Goal: Task Accomplishment & Management: Complete application form

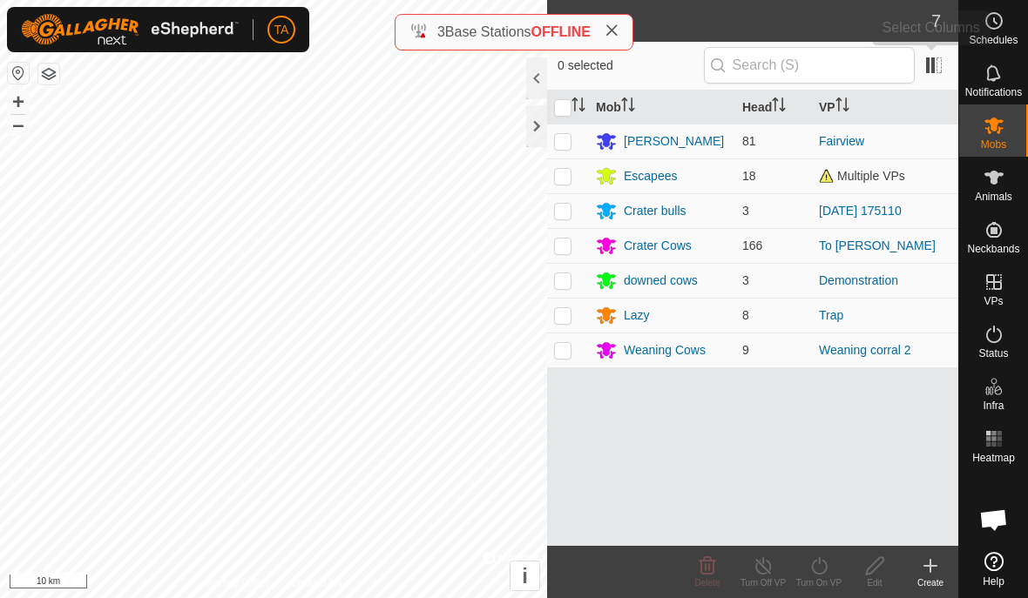
click at [944, 61] on span at bounding box center [934, 65] width 28 height 28
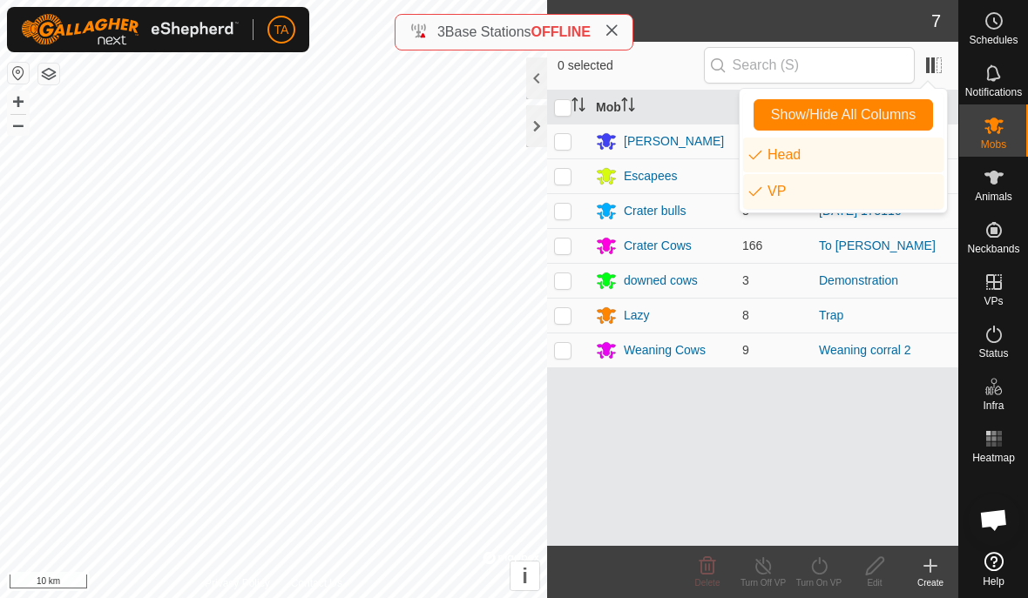
click at [704, 57] on span "0 selected" at bounding box center [631, 66] width 146 height 18
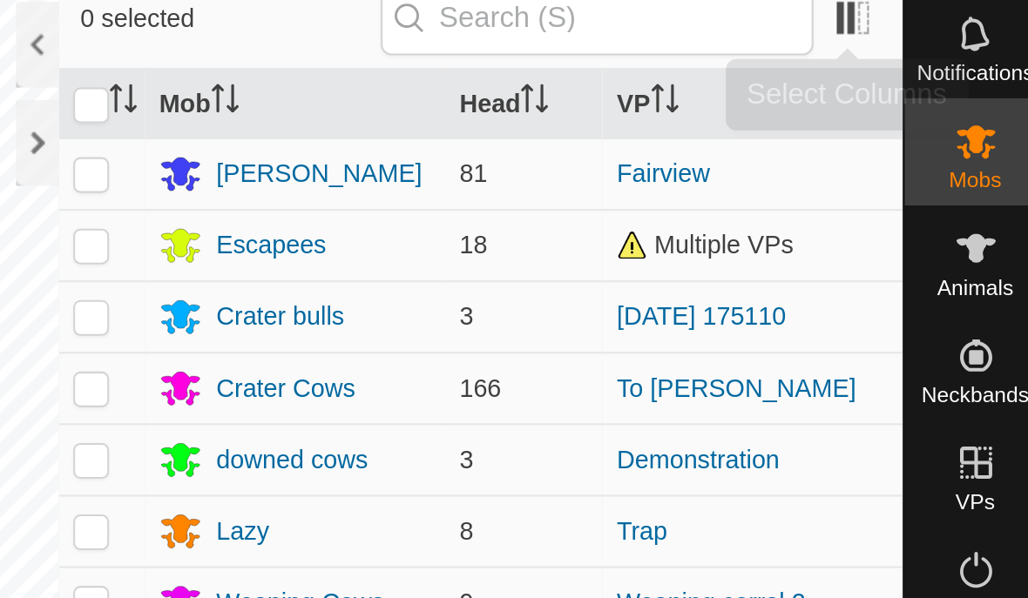
click at [920, 51] on span at bounding box center [934, 65] width 28 height 28
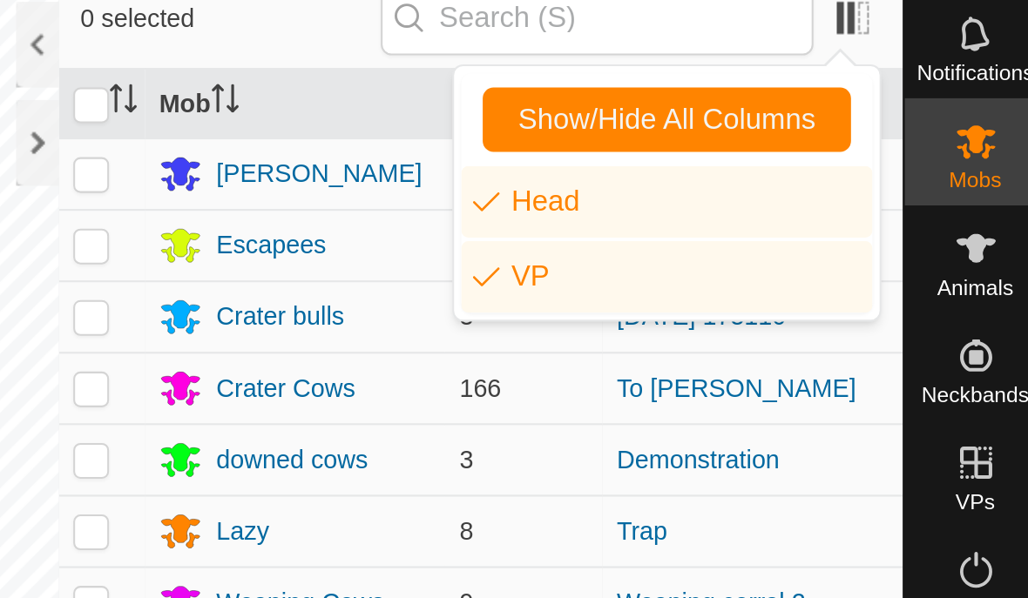
click at [771, 107] on span "Show/Hide All Columns" at bounding box center [843, 115] width 145 height 16
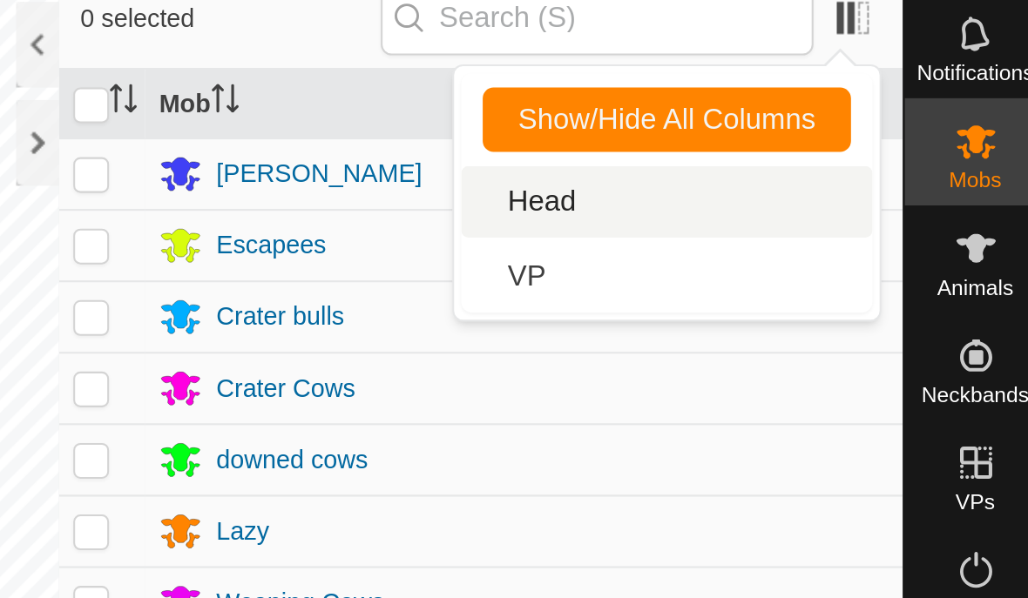
click at [743, 138] on li "Head" at bounding box center [843, 155] width 200 height 35
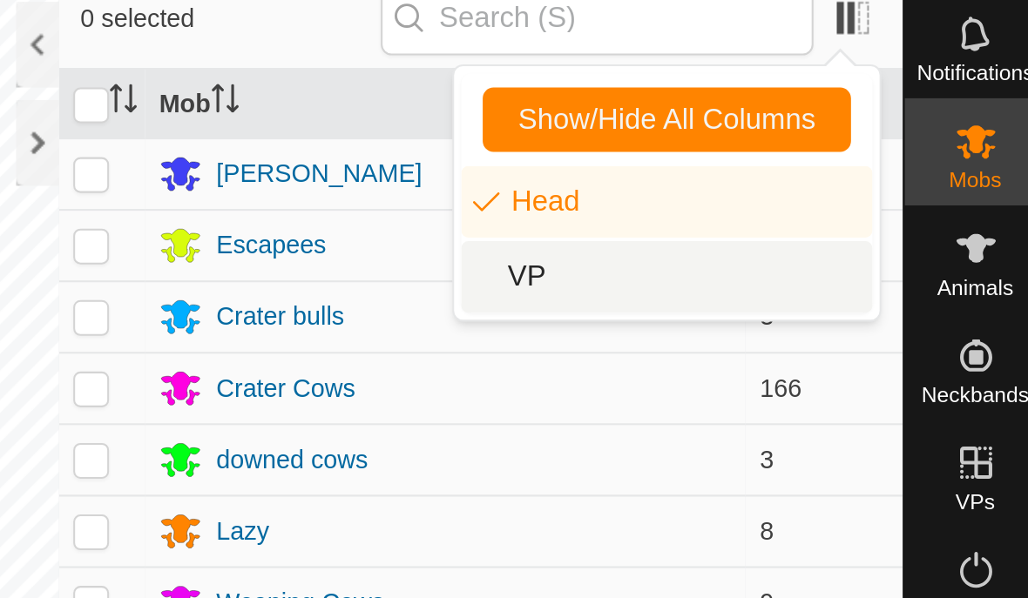
click at [743, 174] on li "VP" at bounding box center [843, 191] width 200 height 35
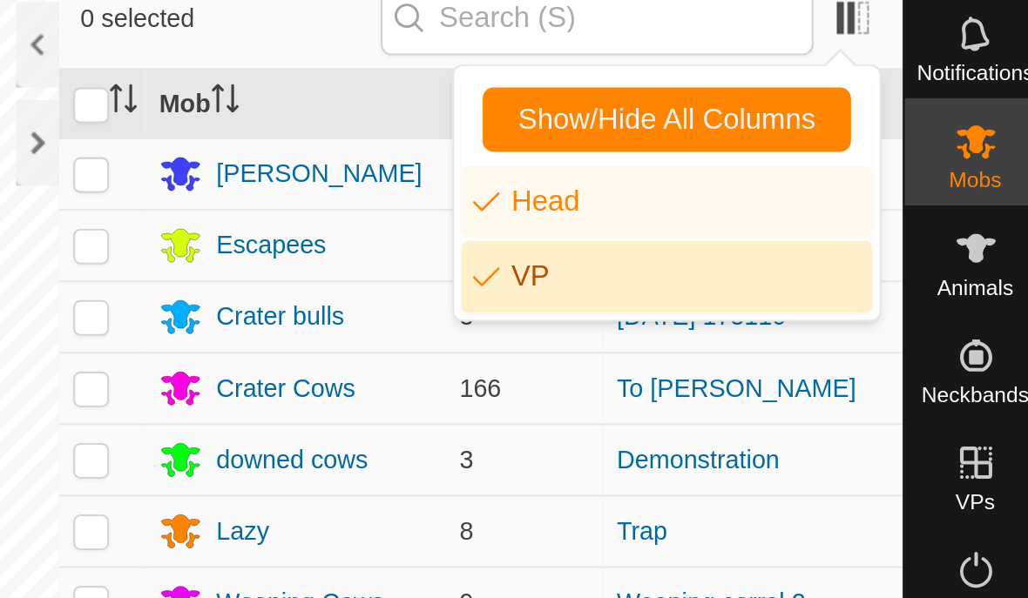
click at [743, 174] on li "VP" at bounding box center [843, 191] width 200 height 35
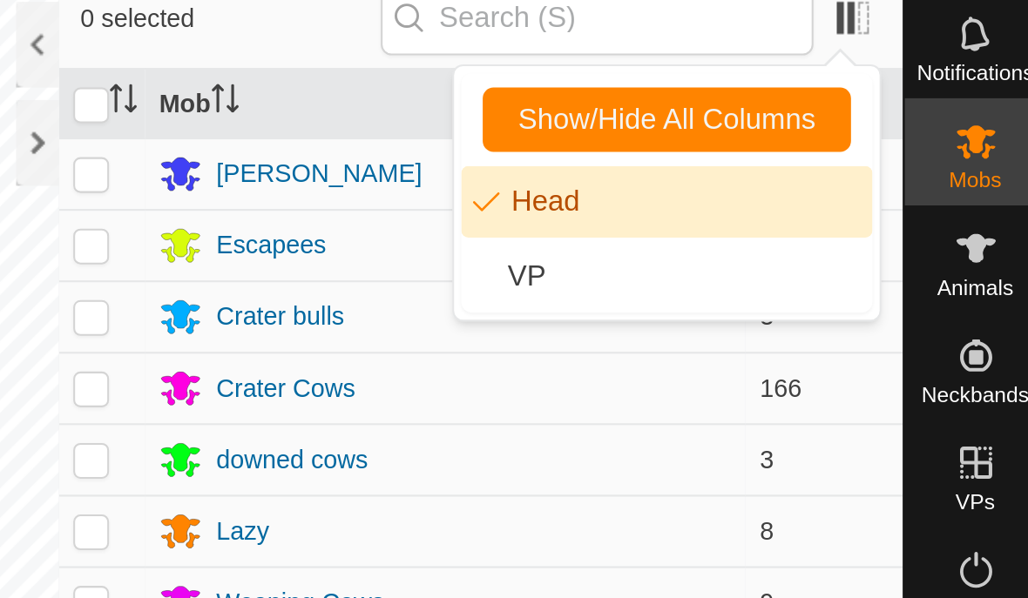
click at [743, 138] on li "Head" at bounding box center [843, 155] width 200 height 35
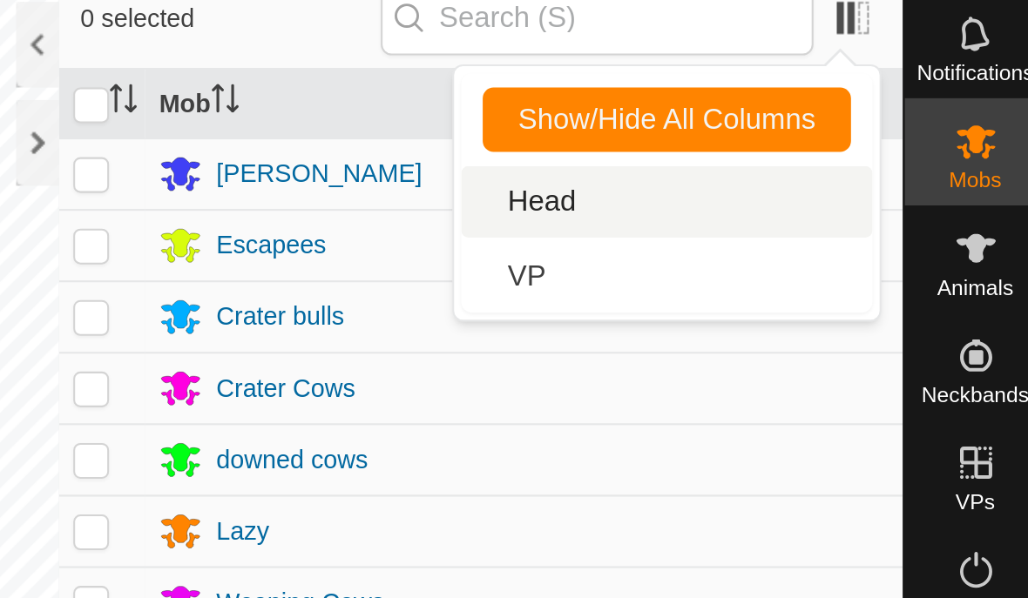
click at [743, 138] on li "Head" at bounding box center [843, 155] width 200 height 35
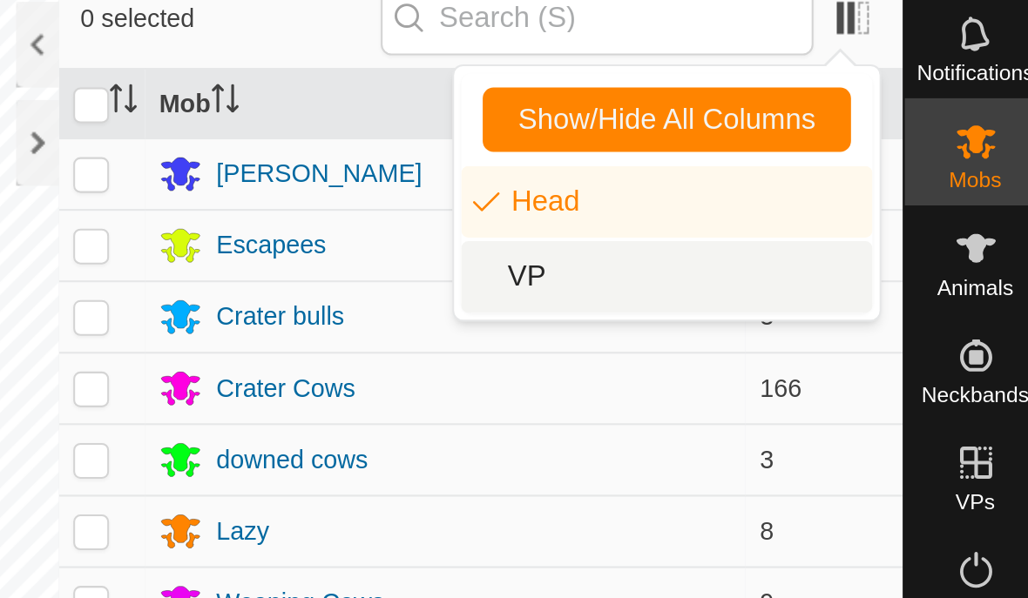
click at [743, 174] on li "VP" at bounding box center [843, 191] width 200 height 35
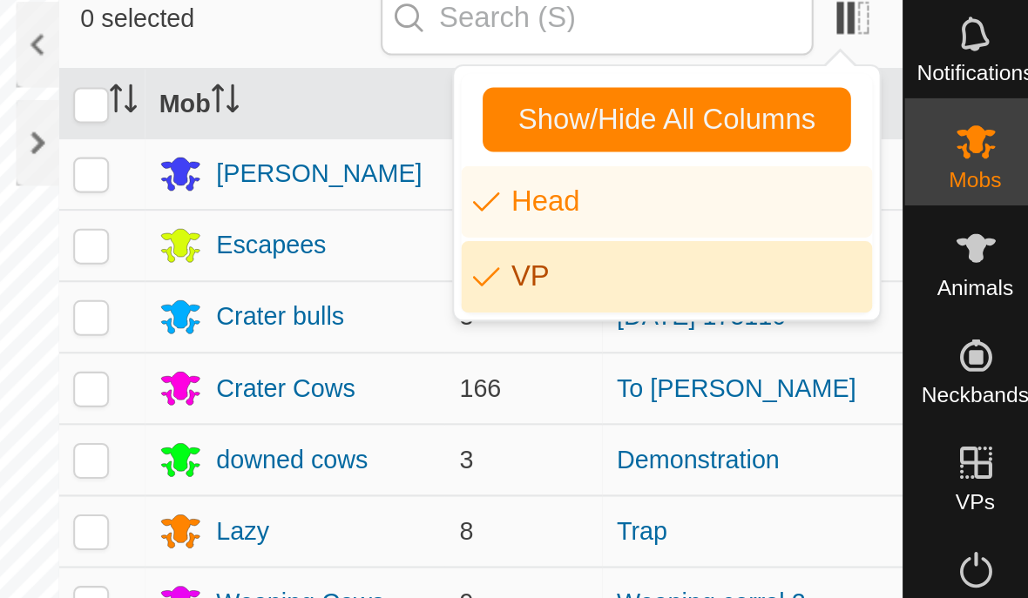
click at [547, 42] on div "0 selected" at bounding box center [752, 66] width 411 height 49
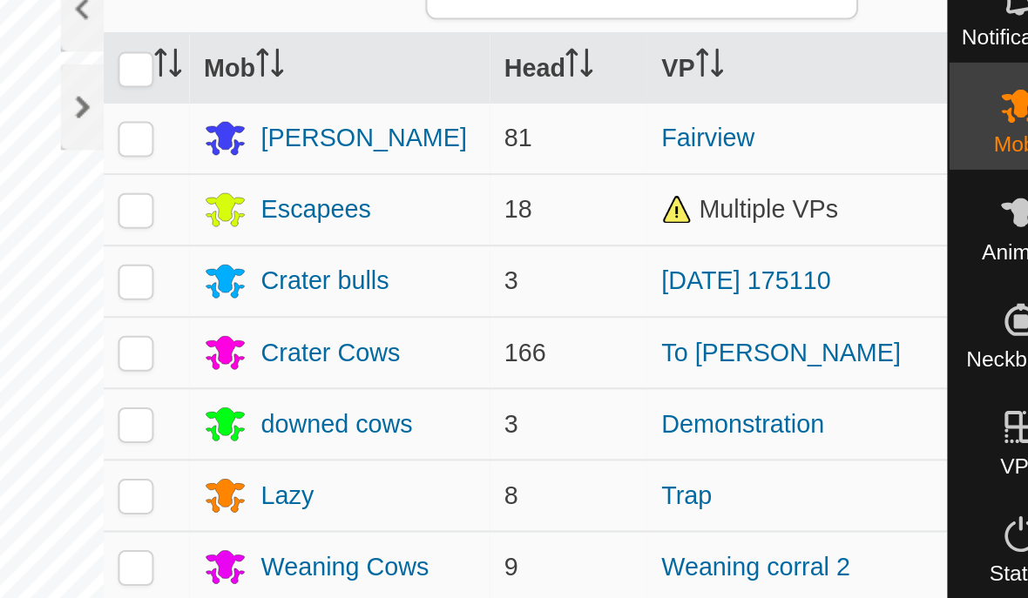
click at [554, 99] on input "checkbox" at bounding box center [562, 107] width 17 height 17
checkbox input "true"
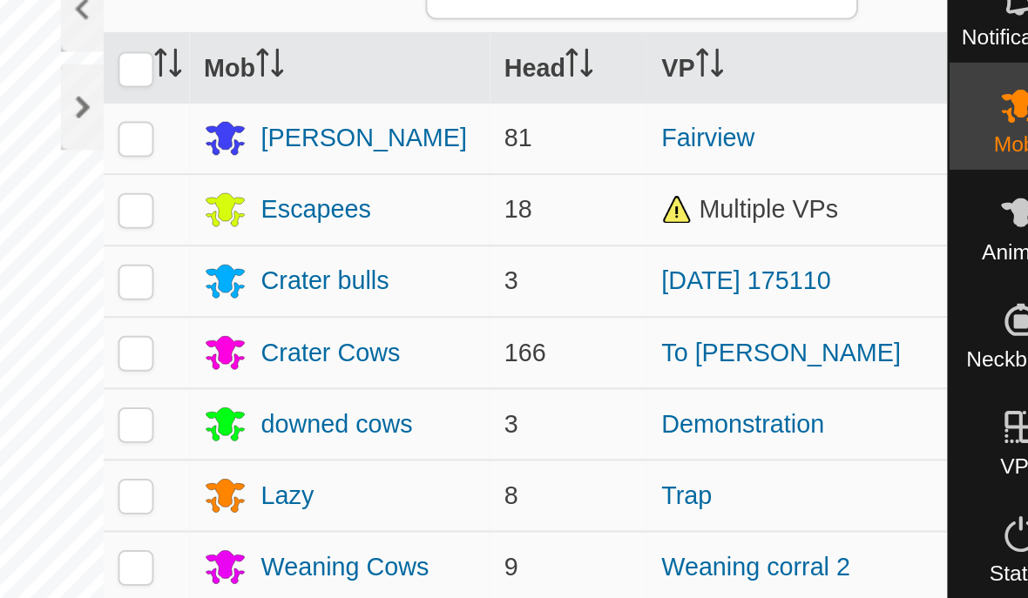
checkbox input "true"
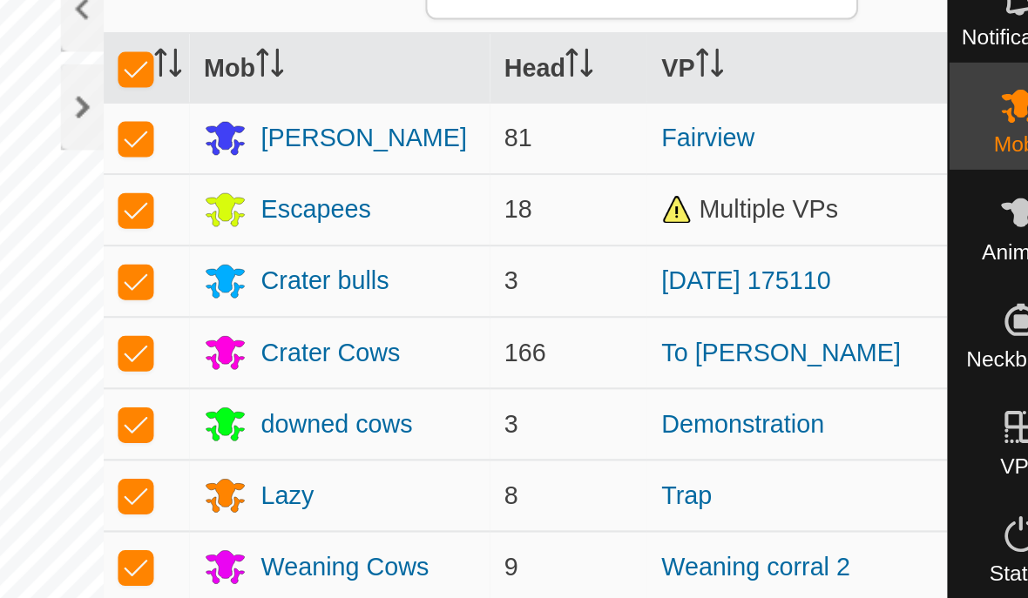
click at [554, 99] on input "checkbox" at bounding box center [562, 107] width 17 height 17
checkbox input "false"
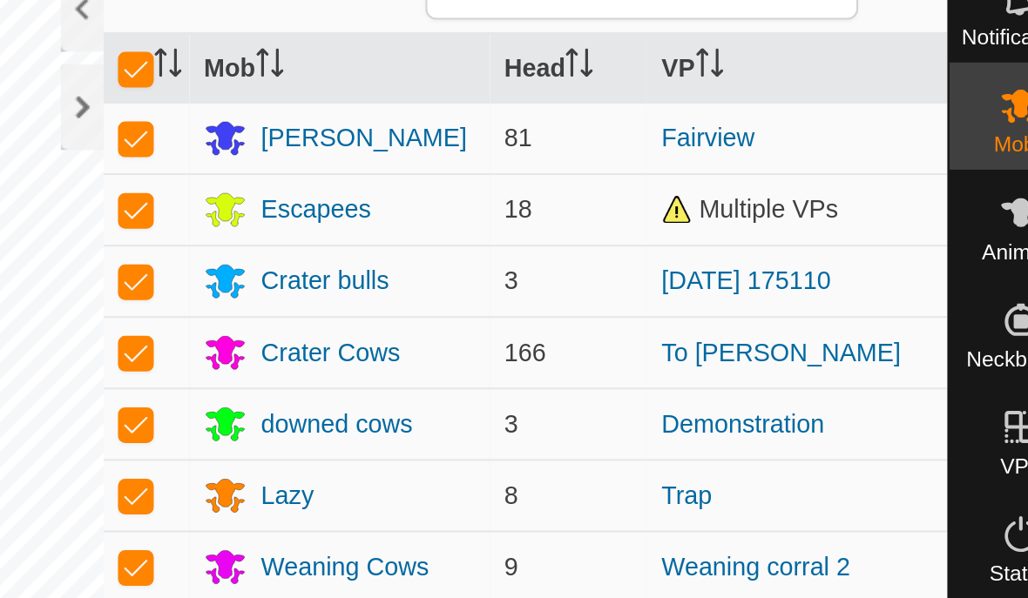
checkbox input "false"
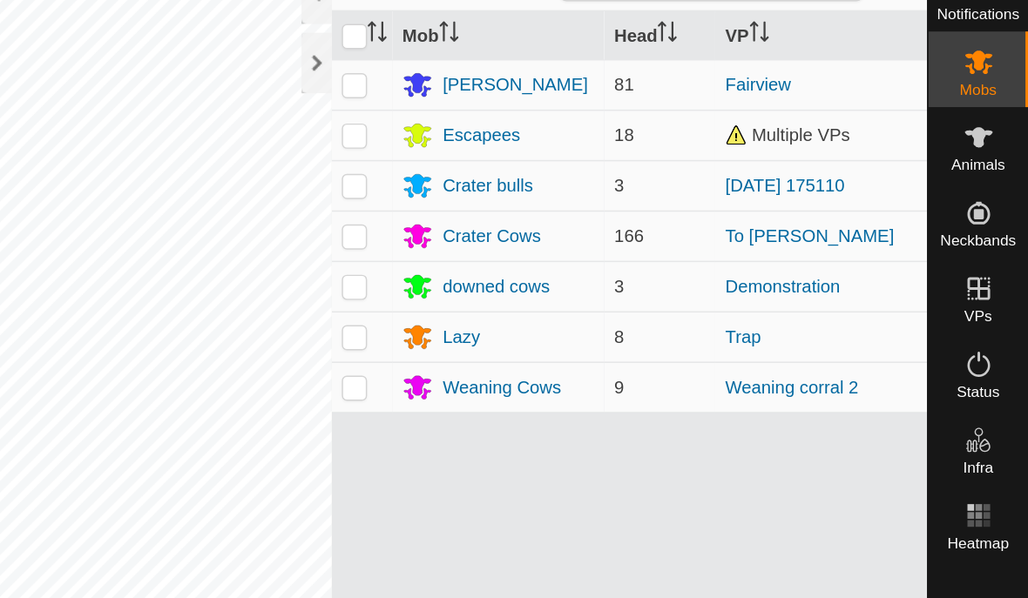
click at [554, 343] on p-checkbox at bounding box center [562, 350] width 17 height 14
checkbox input "false"
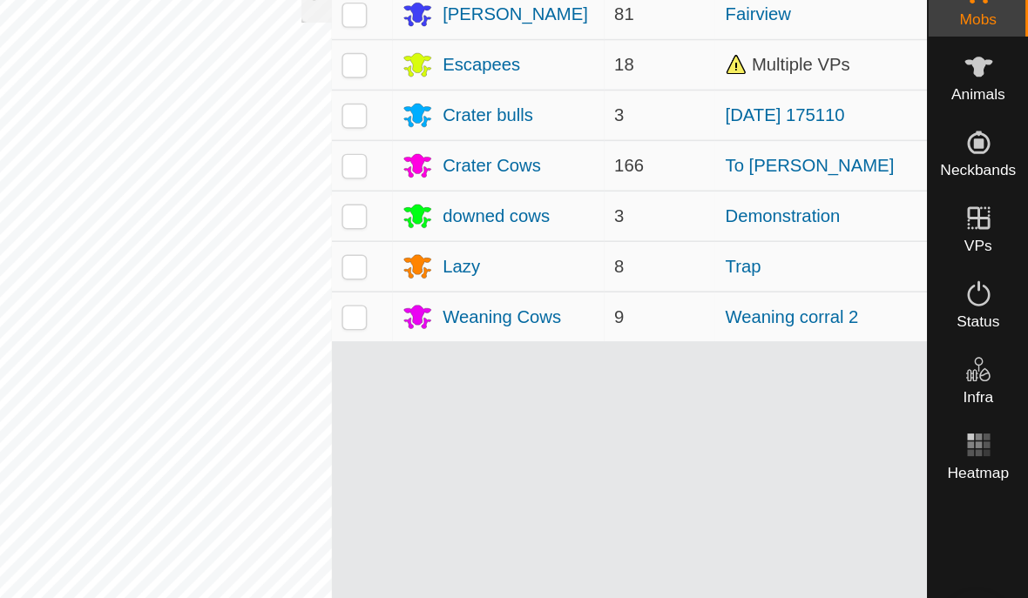
click at [920, 556] on icon at bounding box center [930, 566] width 21 height 21
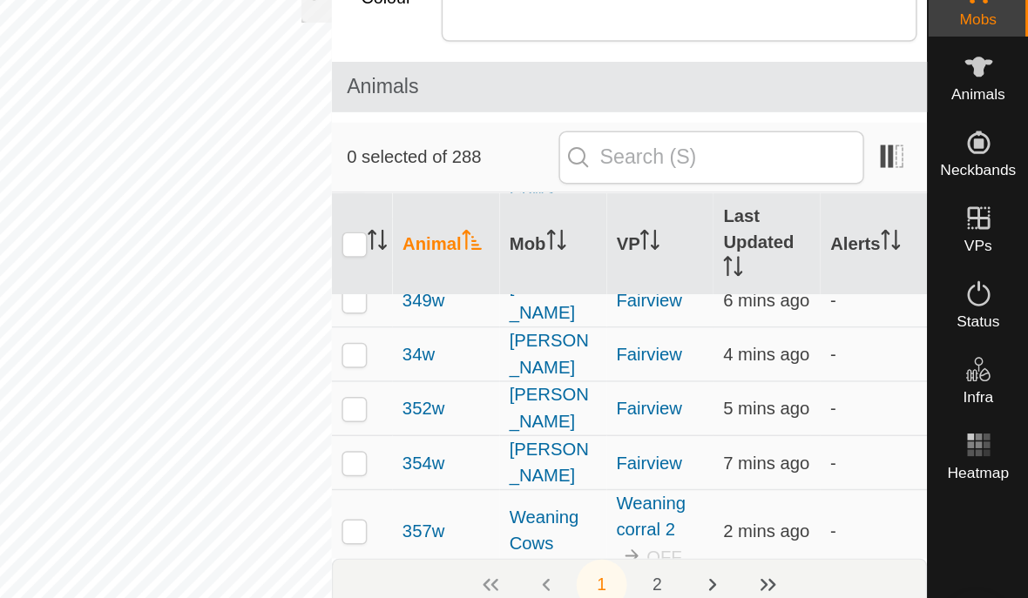
scroll to position [7525, 0]
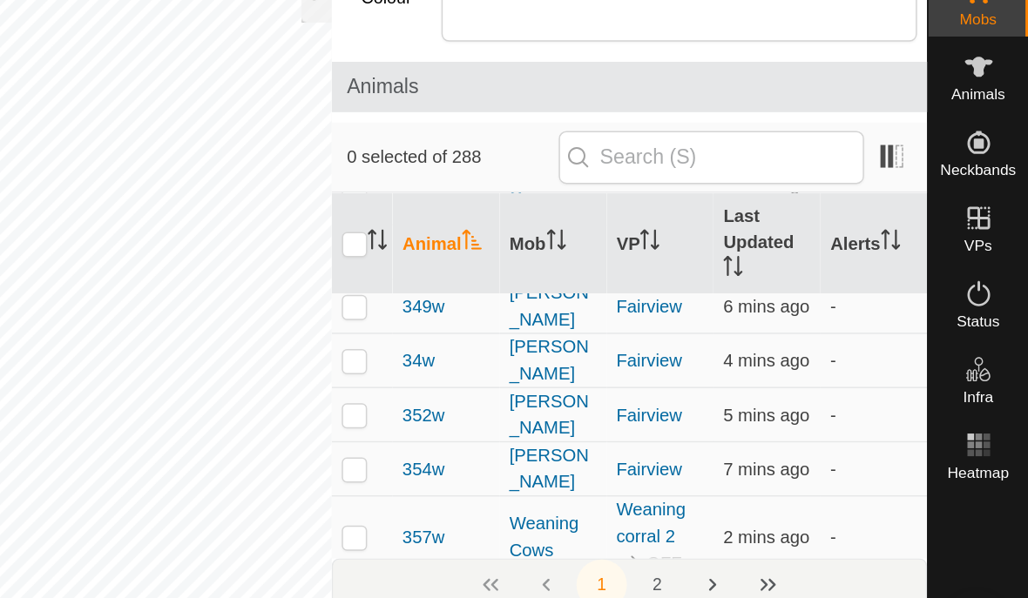
checkbox input "false"
click at [762, 561] on button "Cancel" at bounding box center [805, 576] width 86 height 30
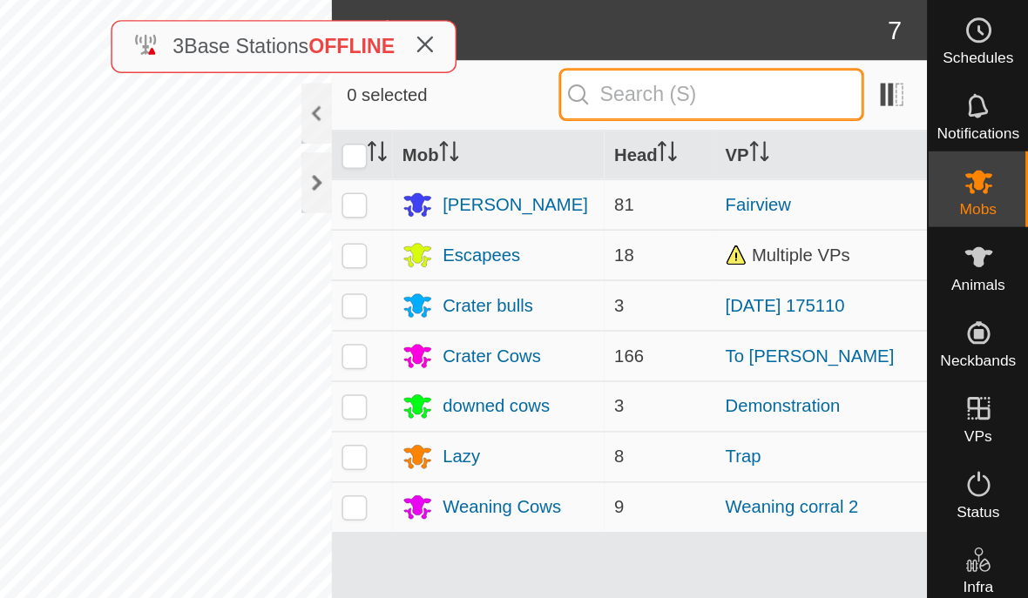
click at [704, 64] on input "text" at bounding box center [809, 65] width 211 height 37
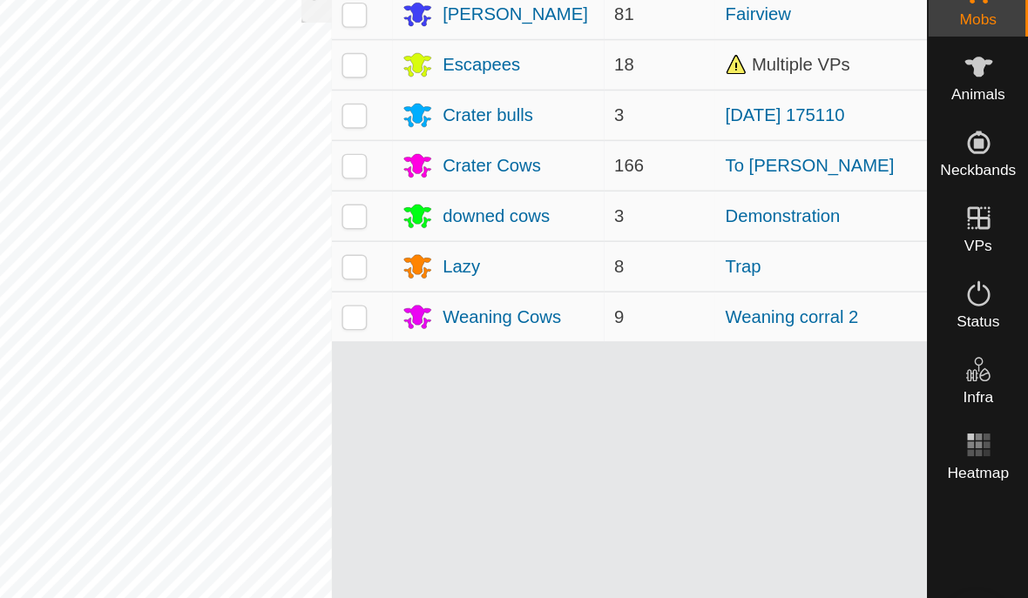
click at [930, 560] on icon at bounding box center [930, 566] width 0 height 12
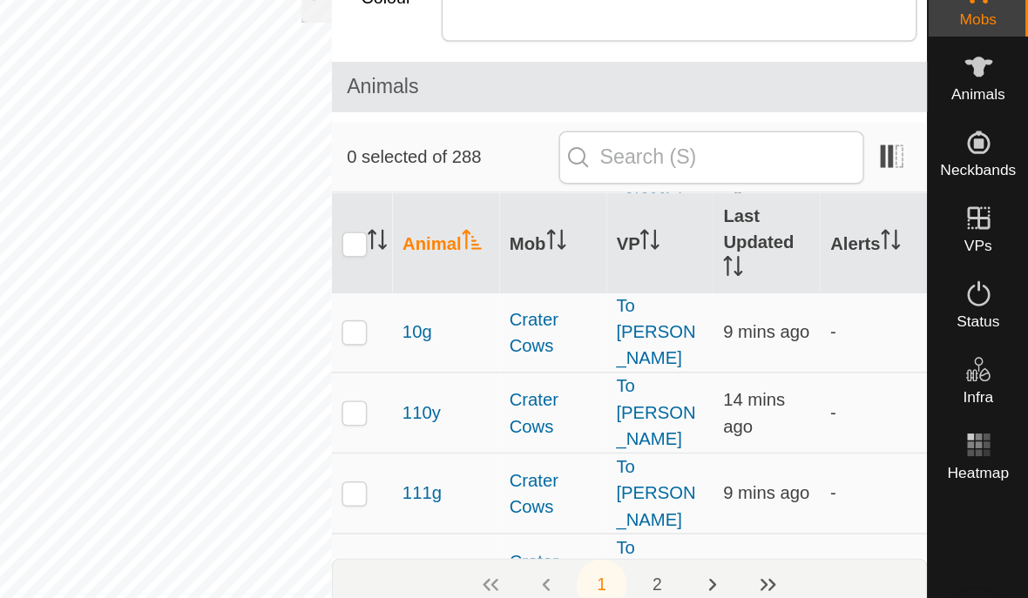
scroll to position [410, 0]
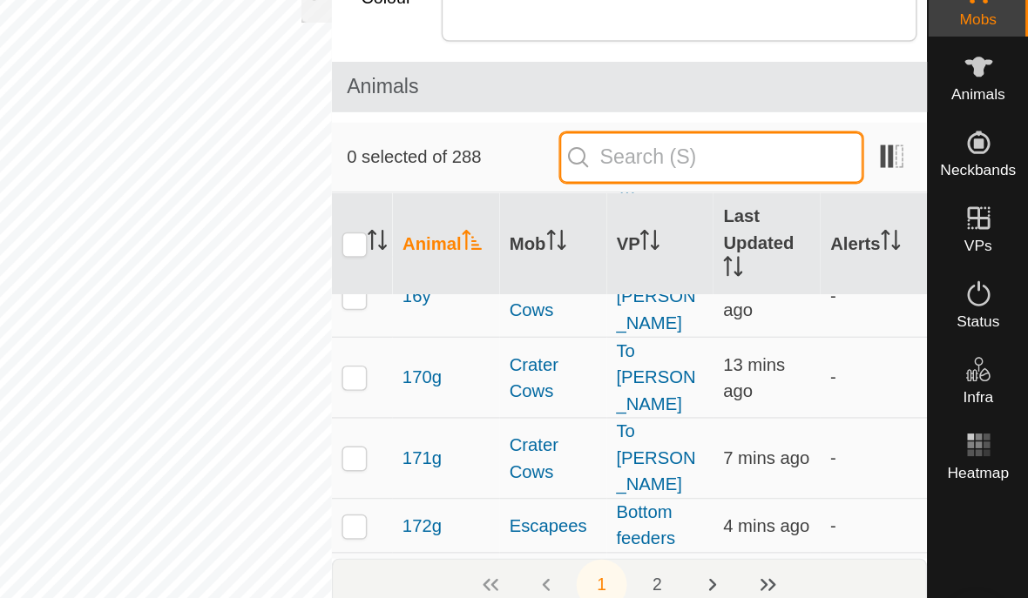
click at [704, 222] on input "text" at bounding box center [809, 240] width 211 height 37
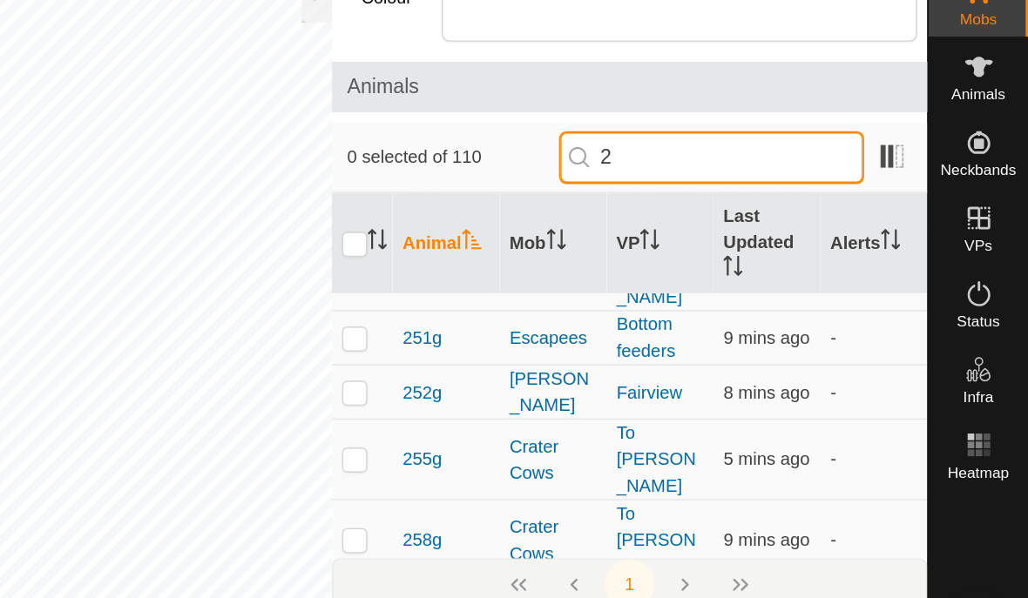
scroll to position [0, 0]
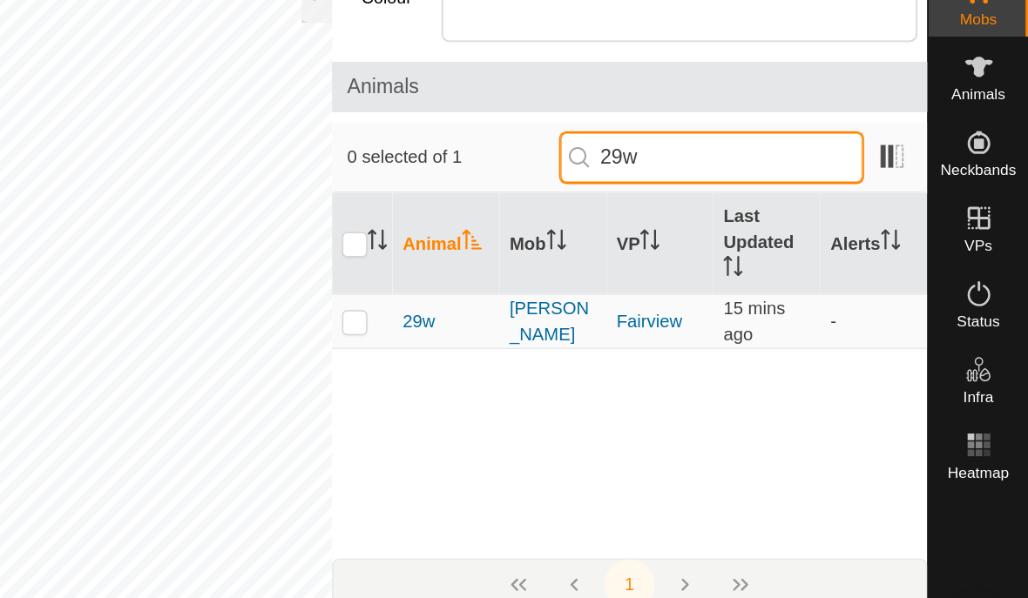
type input "29w"
click at [704, 222] on input "29w" at bounding box center [809, 240] width 211 height 37
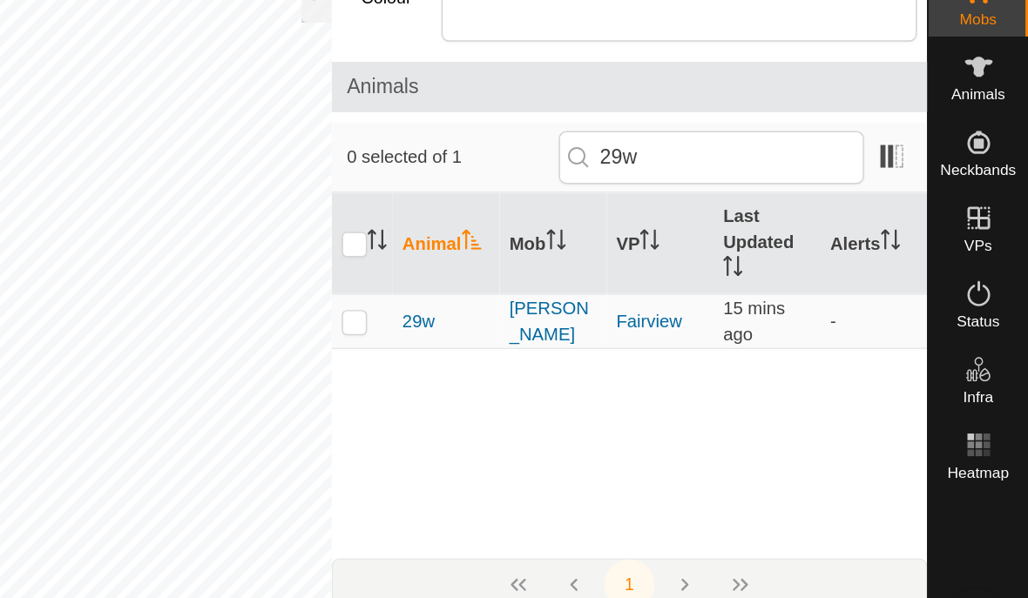
click at [547, 517] on div "1" at bounding box center [752, 535] width 411 height 37
click at [554, 347] on p-checkbox at bounding box center [562, 354] width 17 height 14
checkbox input "true"
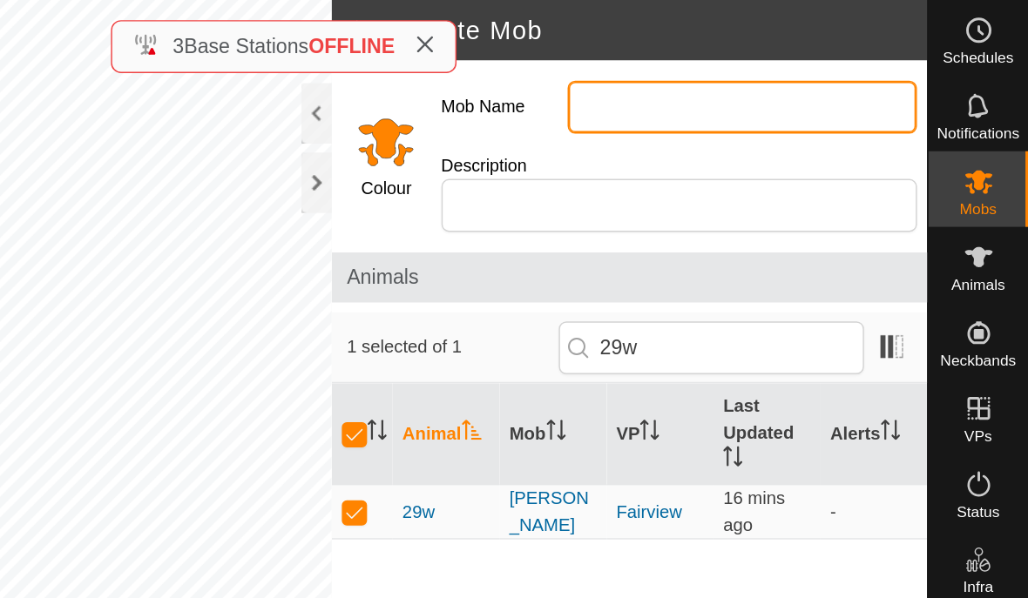
click at [710, 74] on input "Mob Name" at bounding box center [830, 74] width 241 height 37
type input "Weaning corral"
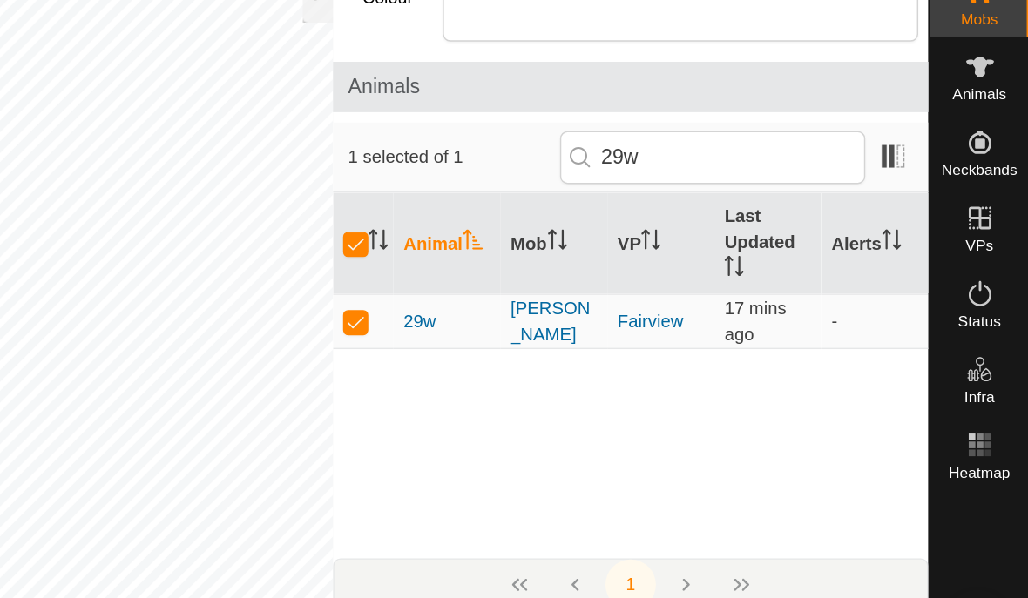
click at [889, 569] on span "Create" at bounding box center [908, 576] width 39 height 14
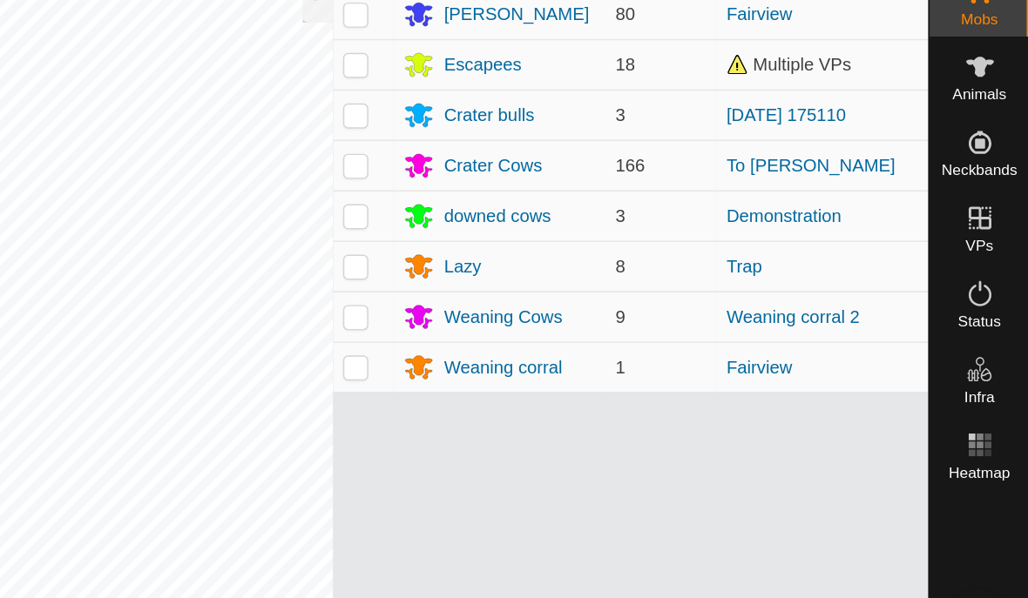
click at [554, 343] on p-checkbox at bounding box center [562, 350] width 17 height 14
checkbox input "true"
click at [930, 560] on icon at bounding box center [930, 566] width 0 height 12
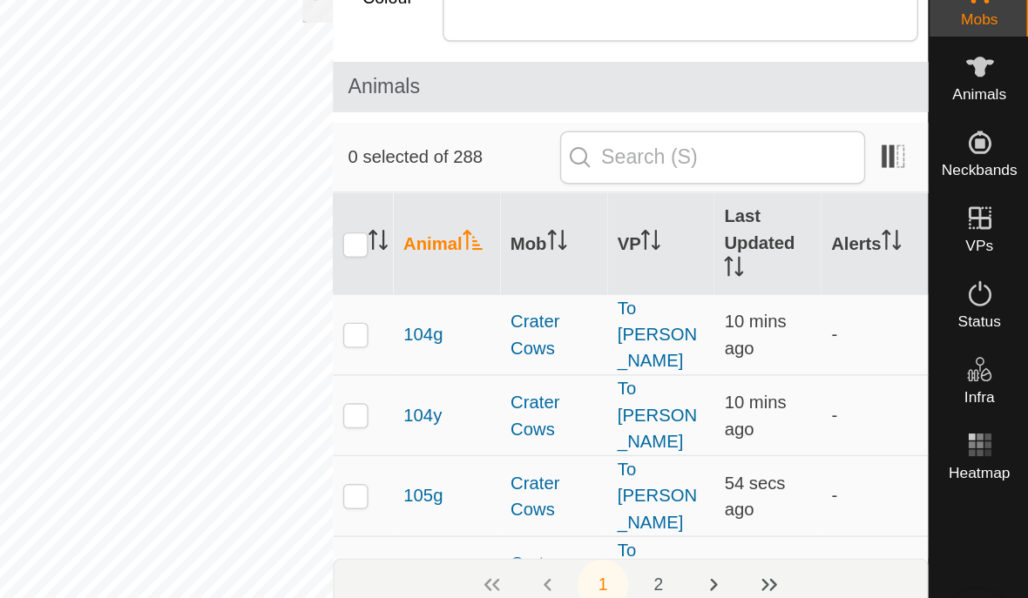
click at [785, 569] on span "Cancel" at bounding box center [805, 576] width 41 height 14
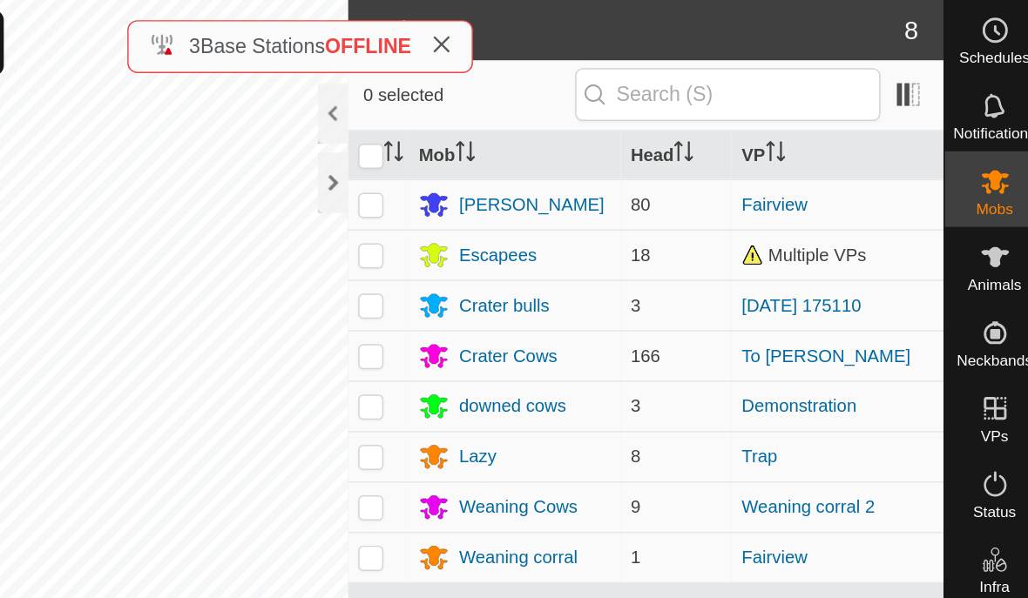
click at [526, 122] on div at bounding box center [536, 126] width 21 height 42
